Goal: Task Accomplishment & Management: Use online tool/utility

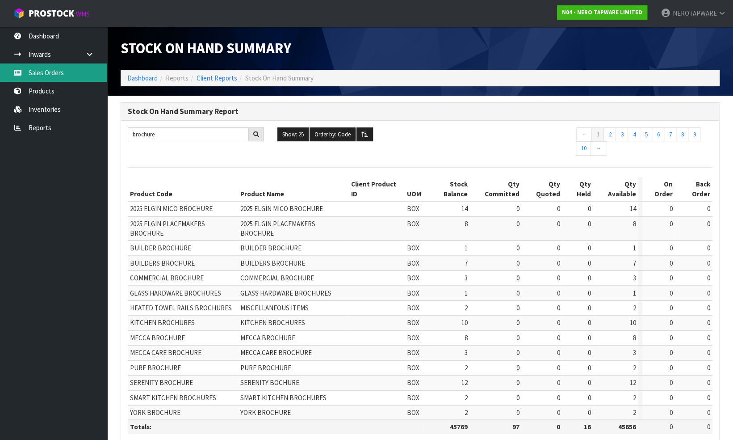
drag, startPoint x: 0, startPoint y: 0, endPoint x: 55, endPoint y: 71, distance: 89.7
click at [50, 69] on link "Sales Orders" at bounding box center [53, 72] width 107 height 18
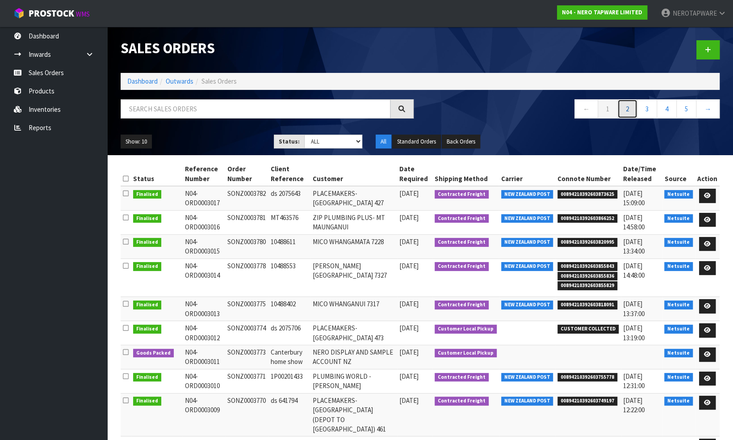
click at [630, 109] on link "2" at bounding box center [628, 108] width 20 height 19
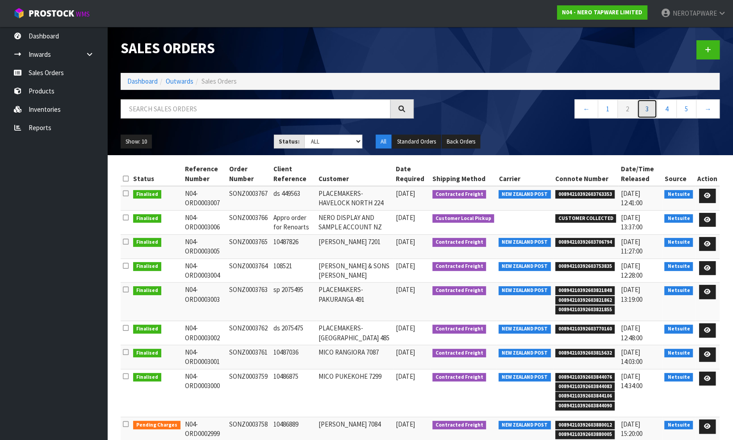
click at [647, 100] on link "3" at bounding box center [647, 108] width 20 height 19
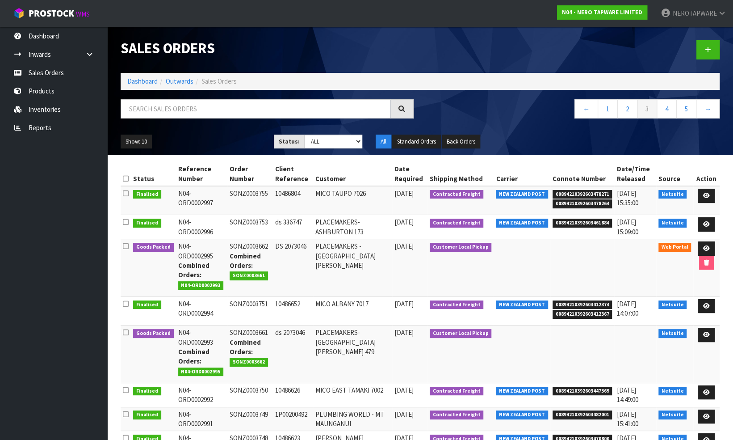
click at [586, 192] on span "00894210392603478271" at bounding box center [583, 194] width 60 height 9
copy span "00894210392603478271"
click at [221, 114] on input "text" at bounding box center [256, 108] width 270 height 19
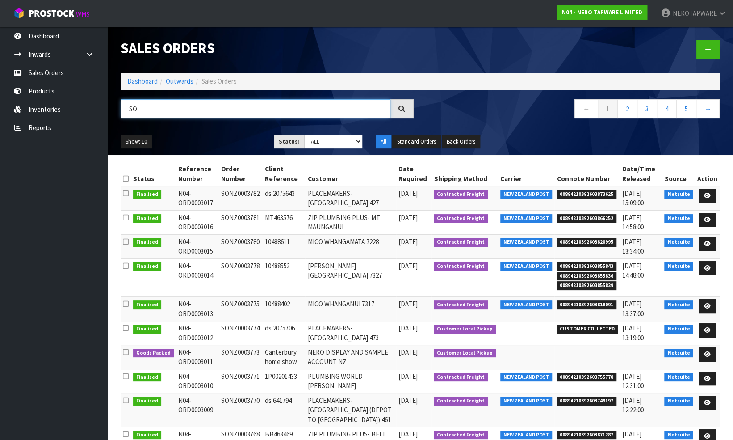
type input "S"
click at [629, 111] on link "2" at bounding box center [628, 108] width 20 height 19
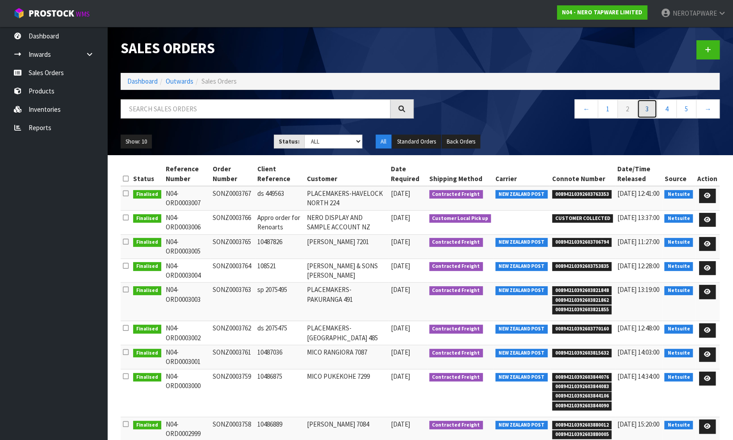
click at [648, 110] on link "3" at bounding box center [647, 108] width 20 height 19
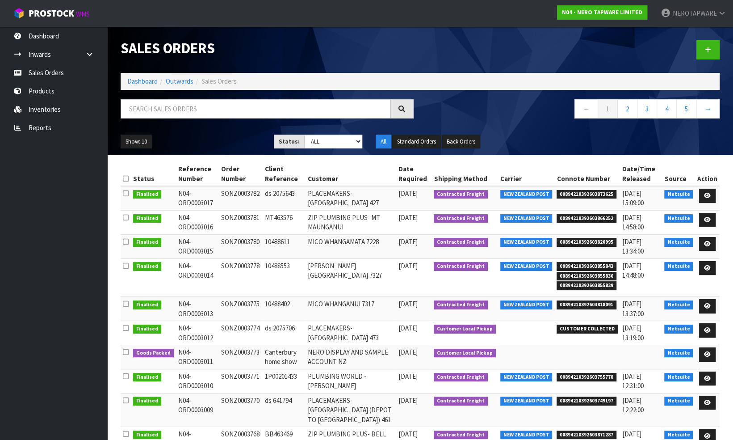
scroll to position [39, 0]
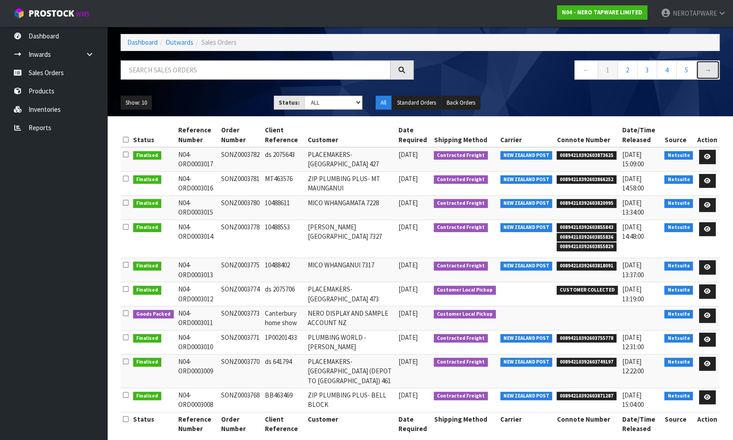
click at [708, 70] on link "→" at bounding box center [708, 69] width 24 height 19
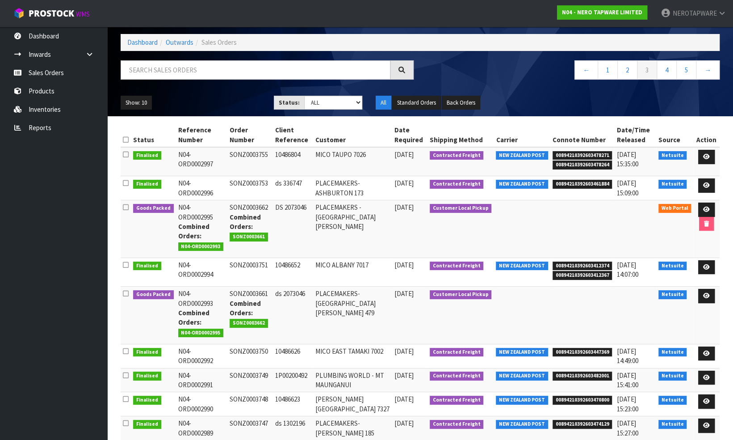
click at [559, 182] on span "00894210392603461884" at bounding box center [583, 184] width 60 height 9
copy span "00894210392603461884"
click at [572, 264] on span "00894210392603412374" at bounding box center [583, 265] width 60 height 9
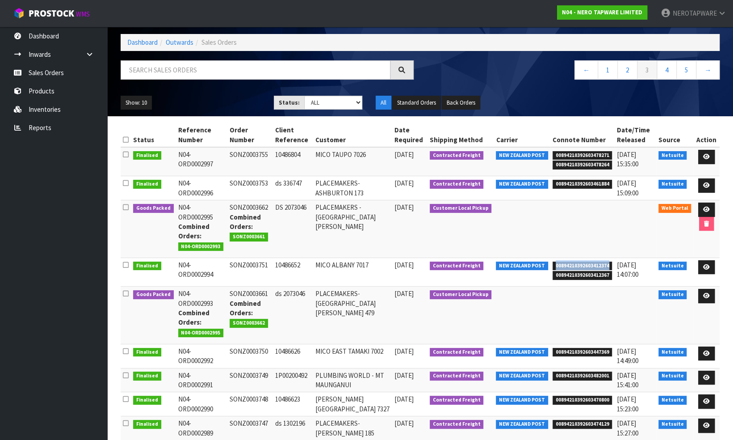
copy span "00894210392603412374"
click at [566, 349] on span "00894210392603447369" at bounding box center [583, 352] width 60 height 9
copy span "00894210392603447369"
click at [241, 350] on td "SONZ0003750" at bounding box center [249, 356] width 45 height 24
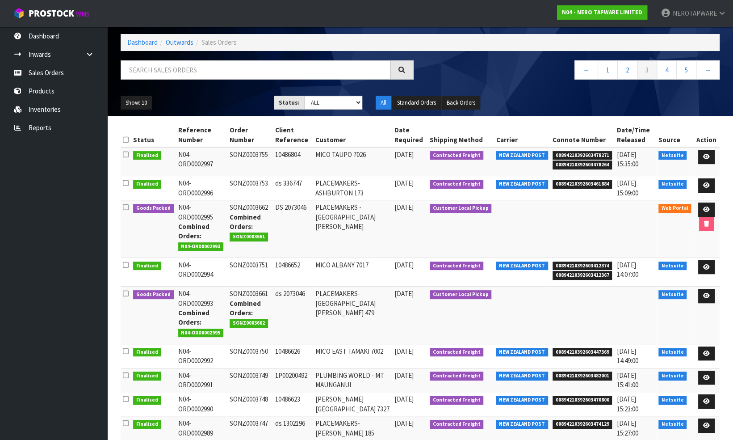
click at [241, 350] on td "SONZ0003750" at bounding box center [249, 356] width 45 height 24
copy td "SONZ0003750"
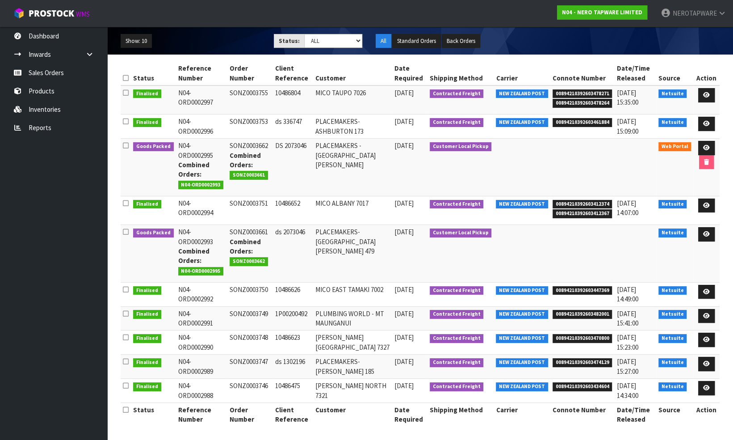
scroll to position [101, 0]
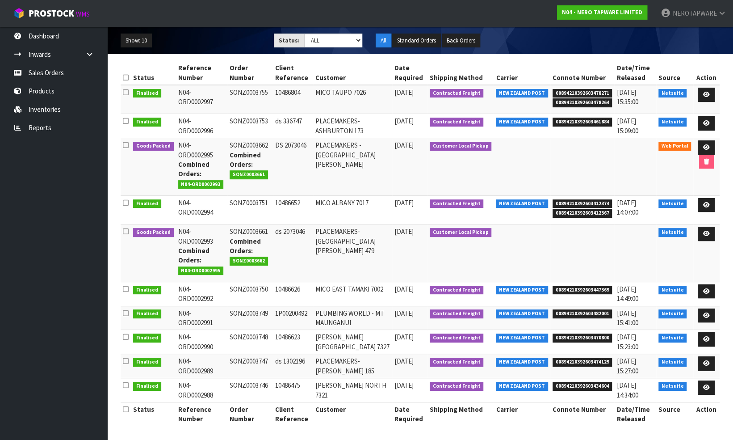
click at [575, 312] on span "00894210392603482001" at bounding box center [583, 313] width 60 height 9
copy span "00894210392603482001"
